Goal: Task Accomplishment & Management: Complete application form

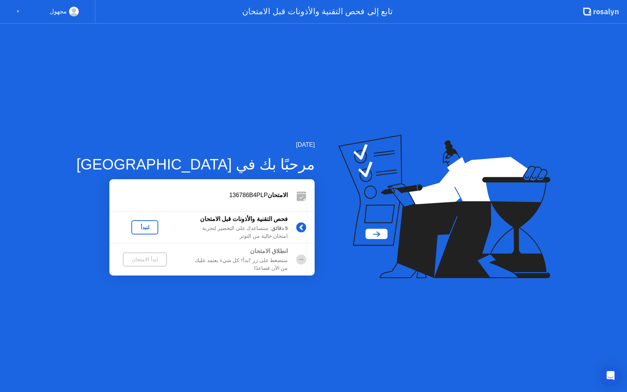
click at [134, 226] on div "لنبدأ" at bounding box center [144, 227] width 21 height 6
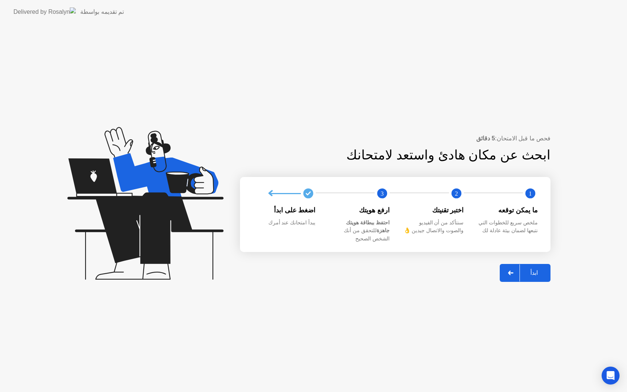
click at [536, 270] on div "ابدأ" at bounding box center [534, 272] width 28 height 7
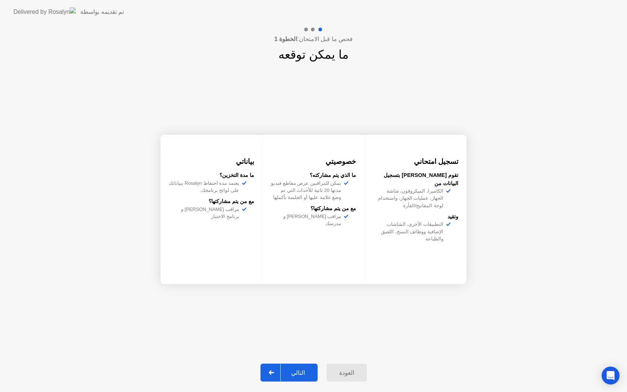
click at [303, 369] on div "التالي" at bounding box center [298, 372] width 35 height 7
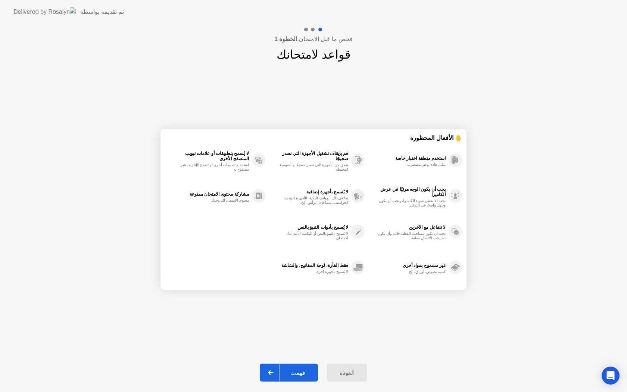
click at [303, 369] on div "فهمت" at bounding box center [298, 372] width 36 height 7
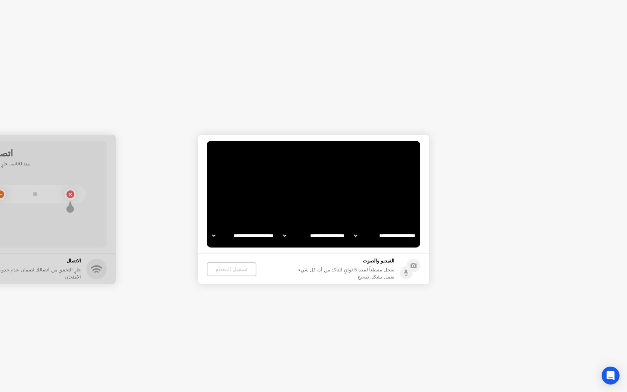
select select "**********"
select select "*******"
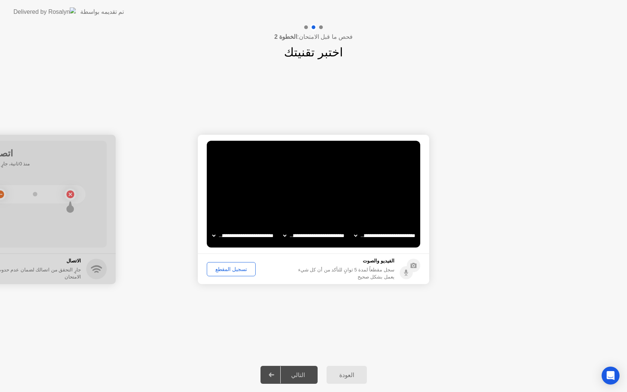
click at [226, 266] on div "تسجيل المقطع" at bounding box center [231, 269] width 44 height 6
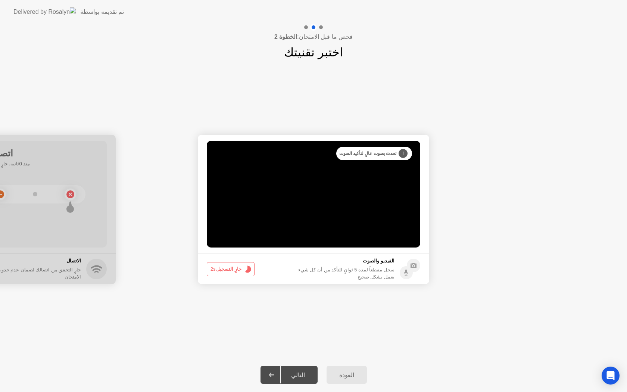
click at [226, 266] on button "جارٍ التسجيل 2s" at bounding box center [231, 269] width 48 height 14
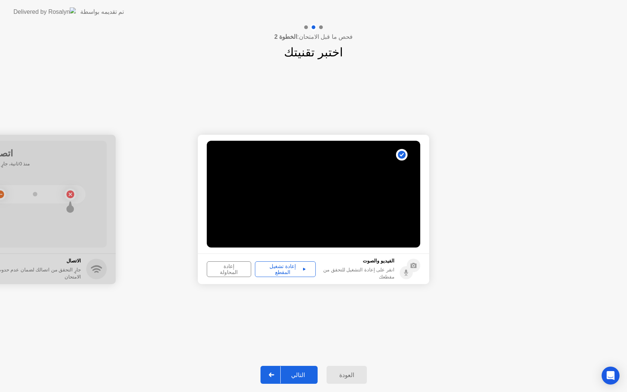
click at [264, 265] on div "إعادة تشغيل المقطع" at bounding box center [285, 269] width 56 height 12
click at [227, 270] on div "إعادة المحاولة" at bounding box center [228, 269] width 39 height 12
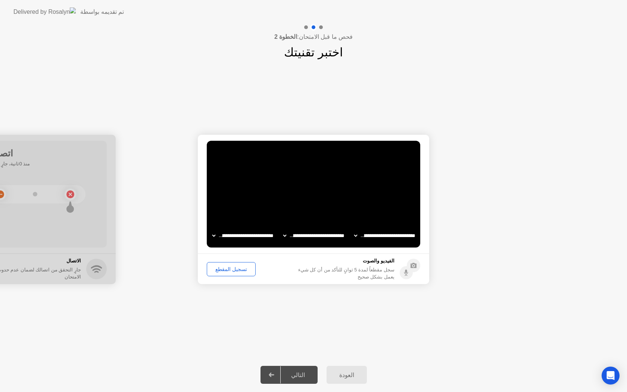
click at [239, 267] on div "تسجيل المقطع" at bounding box center [231, 269] width 44 height 6
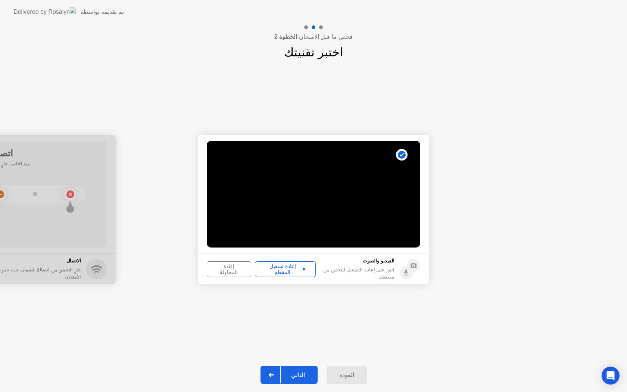
click at [299, 375] on div "التالي" at bounding box center [298, 374] width 35 height 7
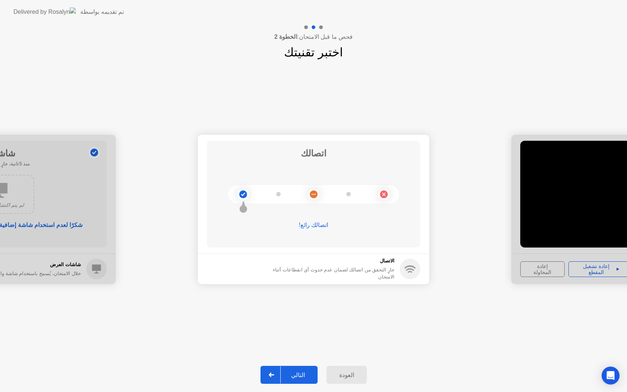
click at [300, 373] on div "التالي" at bounding box center [298, 374] width 35 height 7
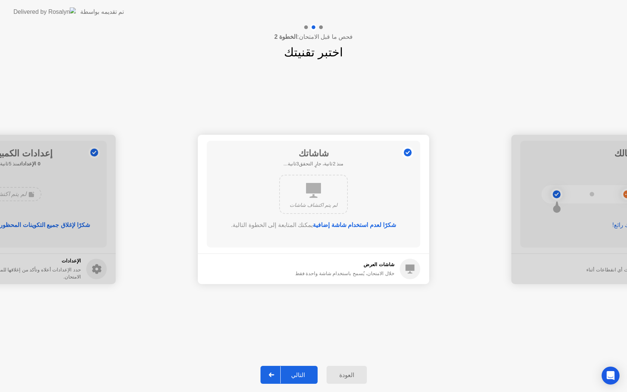
click at [300, 373] on div "التالي" at bounding box center [298, 374] width 35 height 7
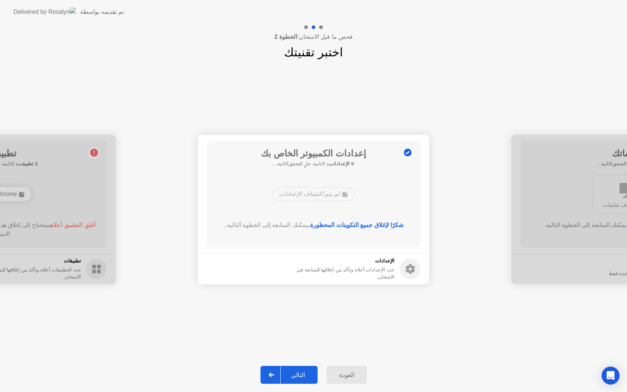
click at [300, 373] on div "التالي" at bounding box center [298, 374] width 35 height 7
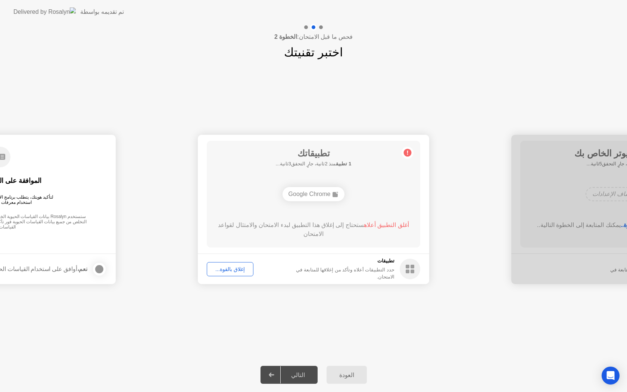
click at [300, 373] on div "التالي" at bounding box center [298, 374] width 35 height 7
click at [239, 269] on div "إغلاق بالقوة..." at bounding box center [229, 269] width 41 height 6
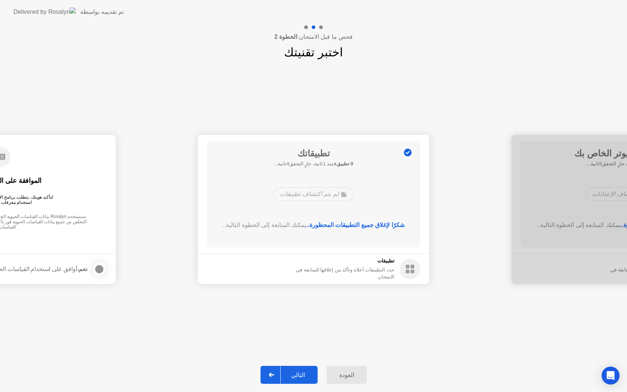
click at [302, 374] on div "التالي" at bounding box center [298, 374] width 35 height 7
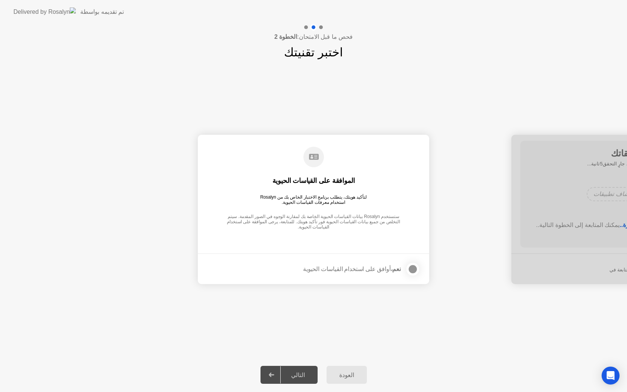
click at [413, 270] on div at bounding box center [412, 269] width 9 height 9
click at [300, 371] on div "التالي" at bounding box center [298, 374] width 35 height 7
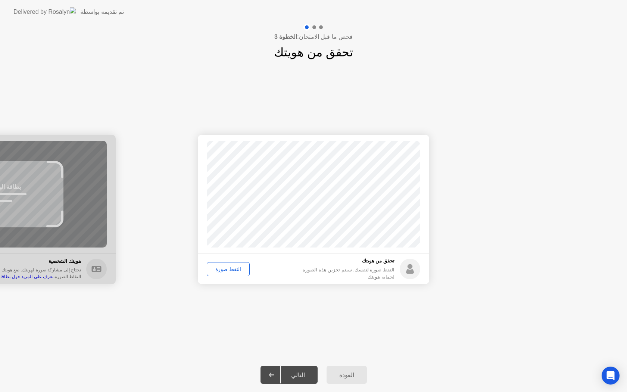
click at [227, 272] on div "التقط صورة" at bounding box center [228, 269] width 38 height 6
click at [234, 269] on div "إعادة الالتقاط" at bounding box center [229, 269] width 41 height 6
click at [234, 269] on div "التقط صورة" at bounding box center [228, 269] width 38 height 6
click at [231, 269] on div "إعادة الالتقاط" at bounding box center [229, 269] width 41 height 6
click at [231, 269] on div "التقط صورة" at bounding box center [228, 269] width 38 height 6
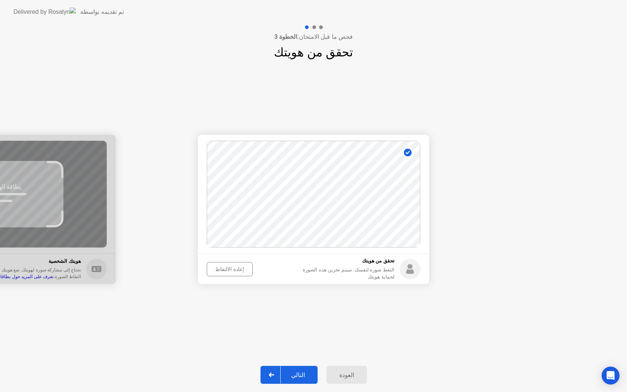
click at [231, 269] on div "إعادة الالتقاط" at bounding box center [229, 269] width 41 height 6
click at [231, 269] on div "التقط صورة" at bounding box center [228, 269] width 38 height 6
click at [299, 374] on div "التالي" at bounding box center [298, 374] width 35 height 7
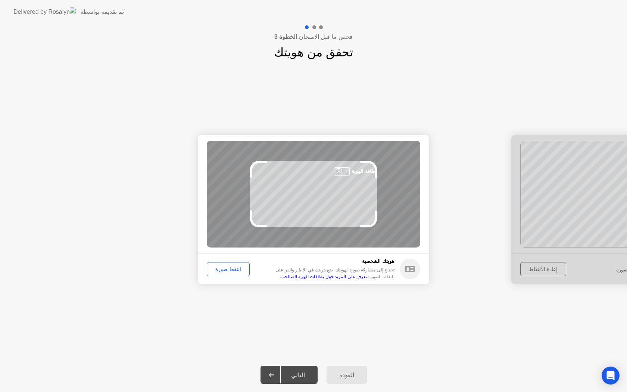
click at [232, 268] on div "التقط صورة" at bounding box center [228, 269] width 38 height 6
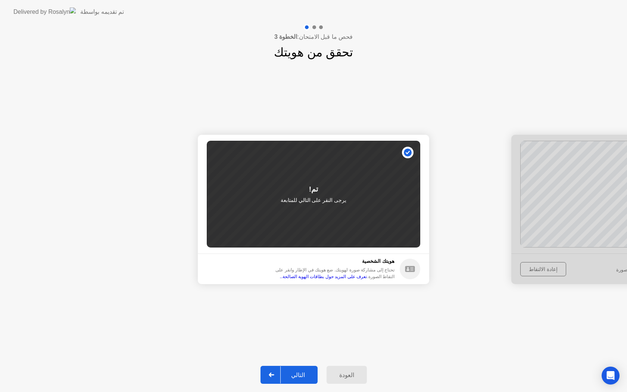
click at [297, 376] on div "التالي" at bounding box center [298, 374] width 35 height 7
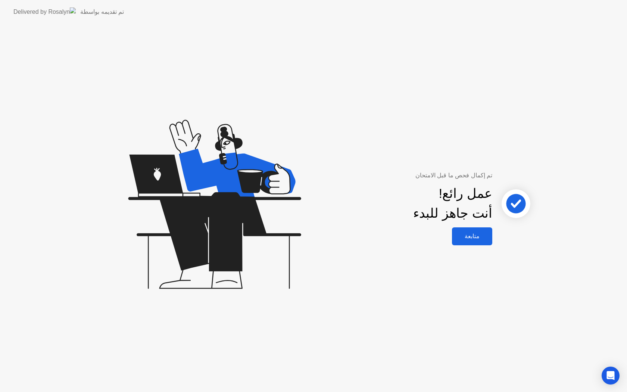
click at [473, 239] on div "متابعة" at bounding box center [472, 235] width 36 height 7
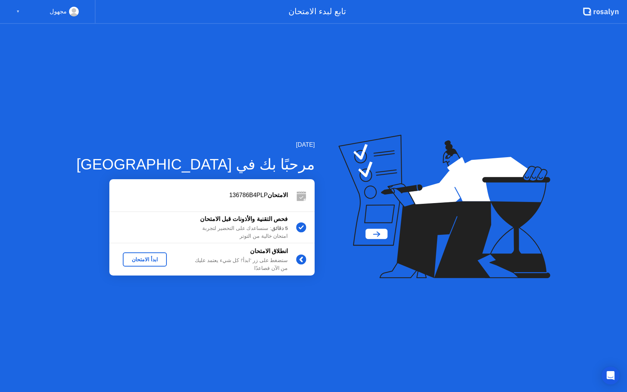
click at [138, 262] on div "ابدأ الامتحان" at bounding box center [145, 259] width 38 height 6
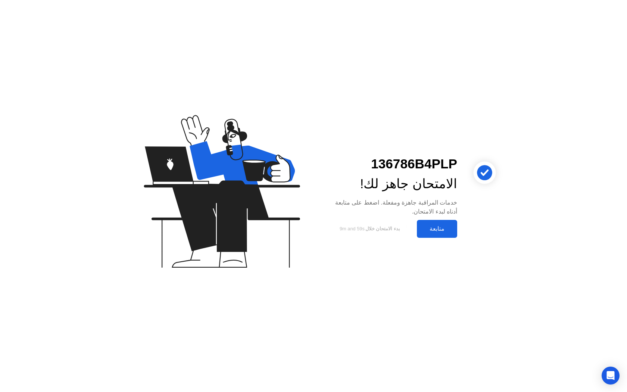
click at [442, 231] on div "متابعة" at bounding box center [437, 228] width 36 height 7
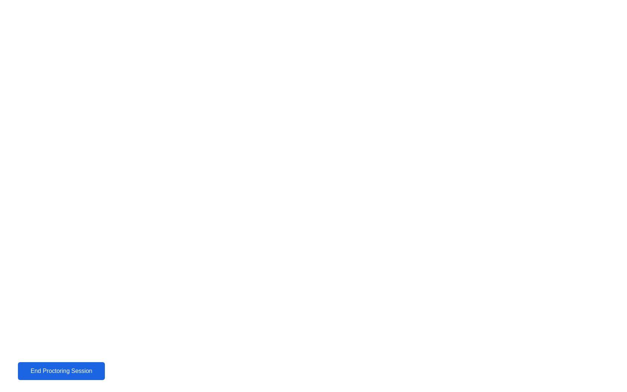
click at [77, 373] on div "End Proctoring Session" at bounding box center [61, 371] width 82 height 7
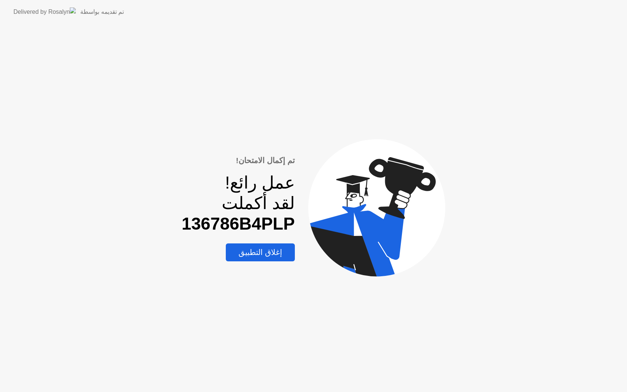
click at [263, 256] on div "إغلاق التطبيق" at bounding box center [260, 252] width 65 height 9
